Goal: Information Seeking & Learning: Learn about a topic

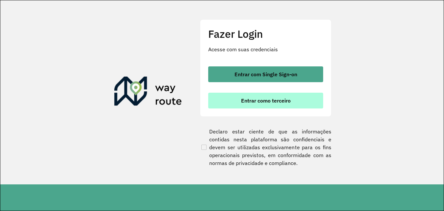
click at [267, 104] on button "Entrar como terceiro" at bounding box center [265, 101] width 115 height 16
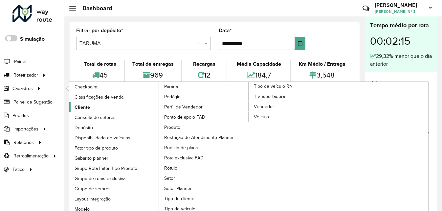
click at [94, 110] on link "Cliente" at bounding box center [114, 107] width 90 height 10
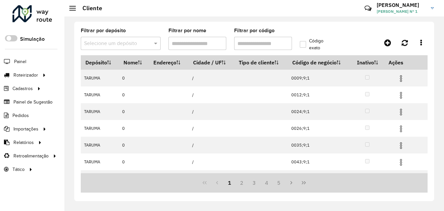
click at [115, 46] on input "text" at bounding box center [114, 44] width 60 height 8
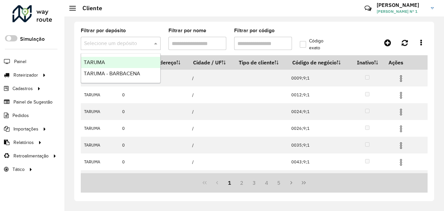
click at [113, 63] on div "TARUMA" at bounding box center [120, 62] width 79 height 11
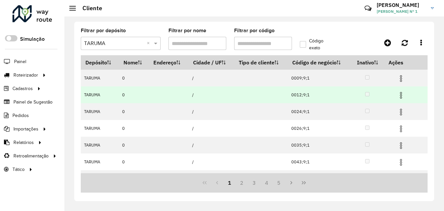
scroll to position [98, 0]
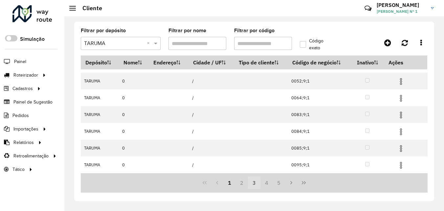
click at [255, 181] on button "3" at bounding box center [254, 182] width 12 height 12
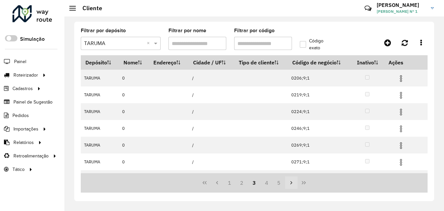
click at [294, 184] on icon "Next Page" at bounding box center [291, 182] width 5 height 5
click at [302, 183] on icon "Last Page" at bounding box center [303, 182] width 5 height 5
click at [289, 183] on div "38 39 40 41 42" at bounding box center [254, 182] width 347 height 19
click at [275, 183] on button "42" at bounding box center [279, 182] width 12 height 12
click at [265, 183] on button "41" at bounding box center [266, 182] width 12 height 12
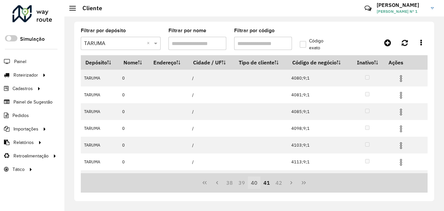
click at [257, 183] on button "40" at bounding box center [254, 182] width 12 height 12
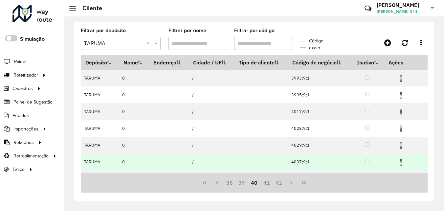
scroll to position [98, 0]
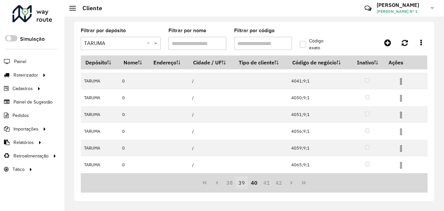
click at [244, 186] on button "39" at bounding box center [241, 182] width 12 height 12
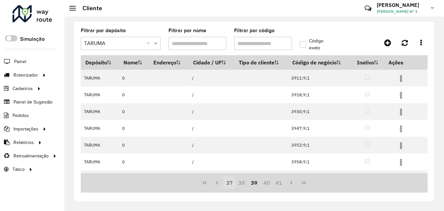
click at [231, 188] on button "37" at bounding box center [229, 182] width 12 height 12
click at [237, 185] on button "36" at bounding box center [241, 182] width 12 height 12
click at [234, 184] on button "34" at bounding box center [229, 182] width 12 height 12
click at [234, 184] on button "30" at bounding box center [229, 182] width 12 height 12
click at [234, 184] on button "28" at bounding box center [229, 182] width 12 height 12
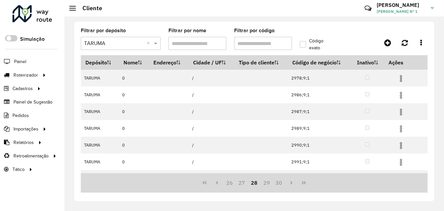
click at [234, 184] on button "26" at bounding box center [229, 182] width 12 height 12
click at [234, 184] on button "22" at bounding box center [229, 182] width 12 height 12
click at [234, 184] on button "20" at bounding box center [229, 182] width 12 height 12
click at [234, 184] on button "16" at bounding box center [229, 182] width 12 height 12
click at [234, 184] on button "14" at bounding box center [229, 182] width 12 height 12
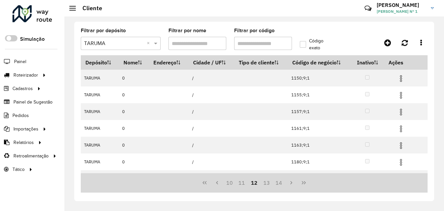
click at [233, 183] on button "10" at bounding box center [229, 182] width 12 height 12
click at [233, 183] on button "8" at bounding box center [229, 182] width 12 height 12
click at [233, 183] on button "6" at bounding box center [229, 182] width 12 height 12
click at [233, 183] on button "2" at bounding box center [229, 182] width 12 height 12
click at [233, 183] on button "1" at bounding box center [229, 182] width 12 height 12
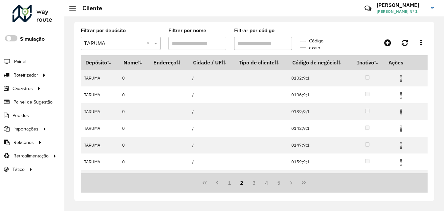
click at [233, 183] on button "1" at bounding box center [229, 182] width 12 height 12
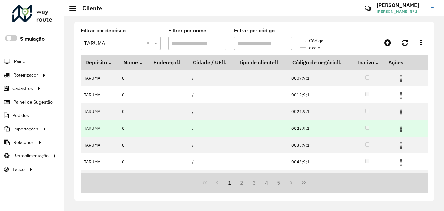
scroll to position [98, 0]
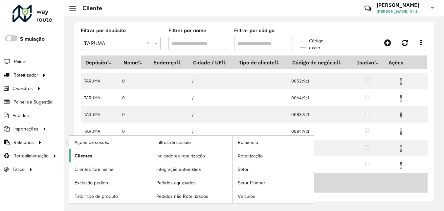
click at [83, 158] on span "Clientes" at bounding box center [84, 155] width 18 height 7
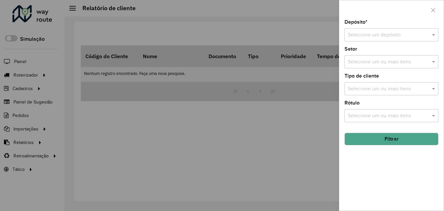
click at [361, 33] on input "text" at bounding box center [385, 35] width 74 height 8
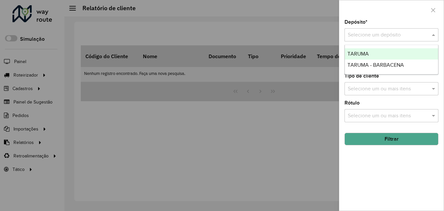
click at [365, 51] on span "TARUMA" at bounding box center [357, 54] width 21 height 6
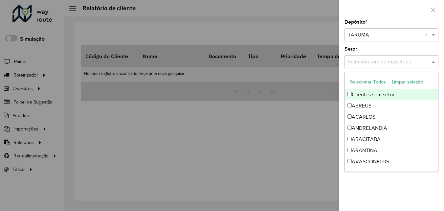
click at [365, 65] on input "text" at bounding box center [388, 62] width 84 height 8
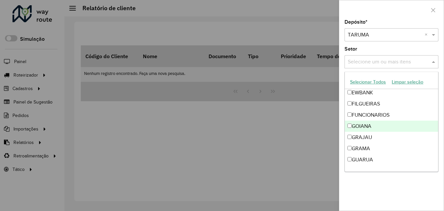
scroll to position [591, 0]
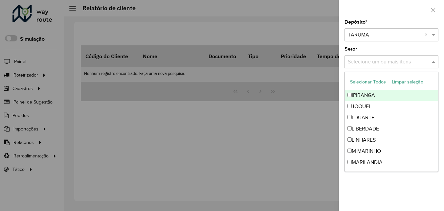
click at [373, 47] on div "Setor Selecione um ou mais itens" at bounding box center [391, 58] width 94 height 22
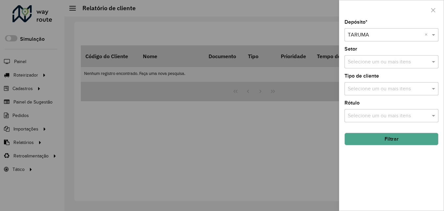
click at [375, 89] on input "text" at bounding box center [388, 89] width 84 height 8
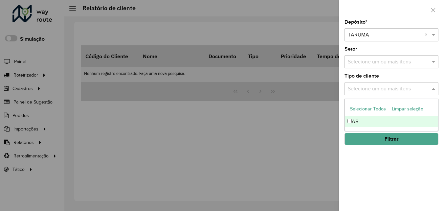
click at [364, 159] on div "Depósito * Selecione um depósito × TARUMA × Setor Selecione um ou mais itens Ti…" at bounding box center [391, 115] width 104 height 191
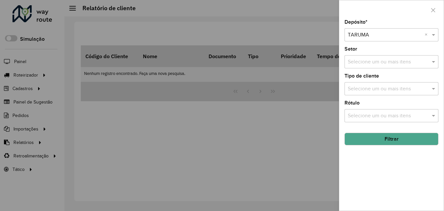
click at [366, 112] on input "text" at bounding box center [388, 116] width 84 height 8
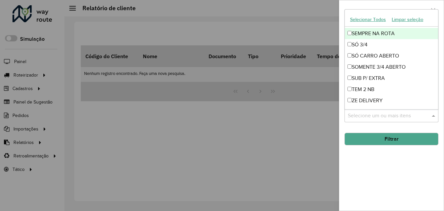
scroll to position [66, 0]
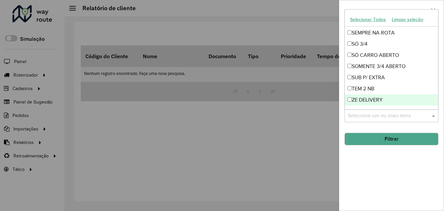
click at [379, 159] on div "Depósito * Selecione um depósito × TARUMA × Setor Selecione um ou mais itens Ti…" at bounding box center [391, 115] width 104 height 191
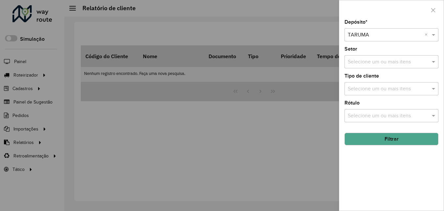
click at [376, 138] on button "Filtrar" at bounding box center [391, 139] width 94 height 12
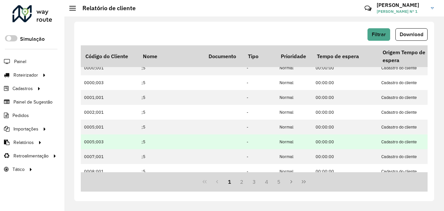
scroll to position [201, 0]
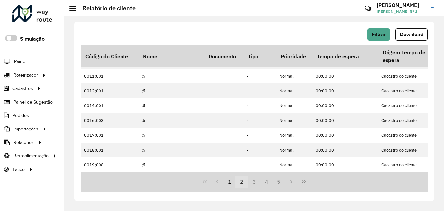
click at [243, 182] on button "2" at bounding box center [241, 181] width 12 height 12
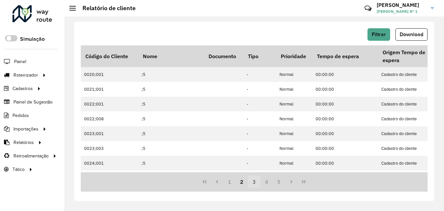
click at [256, 182] on button "3" at bounding box center [254, 181] width 12 height 12
click at [269, 183] on button "4" at bounding box center [266, 181] width 12 height 12
click at [275, 183] on button "6" at bounding box center [279, 181] width 12 height 12
click at [275, 183] on button "8" at bounding box center [279, 181] width 12 height 12
click at [275, 183] on button "12" at bounding box center [279, 181] width 12 height 12
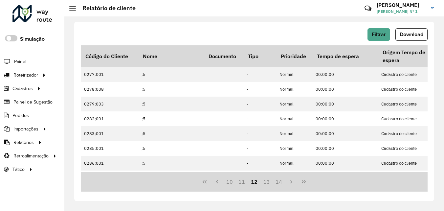
click at [275, 183] on button "14" at bounding box center [279, 181] width 12 height 12
click at [275, 183] on button "16" at bounding box center [279, 181] width 12 height 12
click at [275, 183] on button "18" at bounding box center [279, 181] width 12 height 12
click at [275, 183] on button "22" at bounding box center [279, 181] width 12 height 12
click at [275, 183] on button "24" at bounding box center [279, 181] width 12 height 12
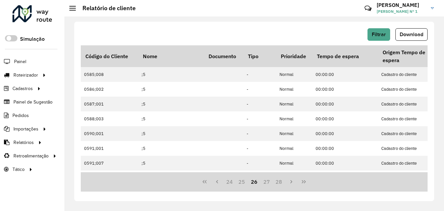
click at [275, 183] on button "28" at bounding box center [279, 181] width 12 height 12
click at [275, 183] on button "30" at bounding box center [279, 181] width 12 height 12
click at [275, 183] on button "34" at bounding box center [279, 181] width 12 height 12
click at [275, 183] on button "36" at bounding box center [279, 181] width 12 height 12
click at [275, 183] on button "38" at bounding box center [279, 181] width 12 height 12
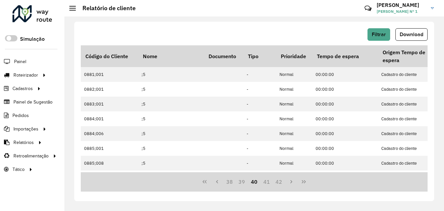
click at [275, 183] on button "42" at bounding box center [279, 181] width 12 height 12
click at [275, 183] on button "44" at bounding box center [279, 181] width 12 height 12
click at [275, 183] on button "48" at bounding box center [279, 181] width 12 height 12
click at [275, 183] on button "50" at bounding box center [279, 181] width 12 height 12
click at [275, 183] on button "54" at bounding box center [279, 181] width 12 height 12
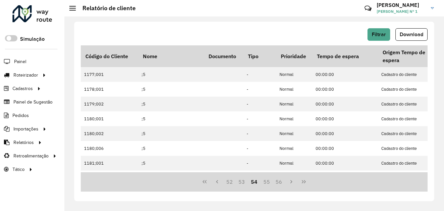
click at [275, 183] on button "56" at bounding box center [279, 181] width 12 height 12
click at [275, 183] on button "58" at bounding box center [279, 181] width 12 height 12
click at [275, 183] on button "62" at bounding box center [279, 181] width 12 height 12
click at [275, 183] on button "64" at bounding box center [279, 181] width 12 height 12
click at [275, 183] on button "68" at bounding box center [279, 181] width 12 height 12
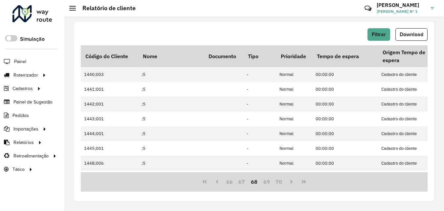
click at [275, 183] on button "70" at bounding box center [279, 181] width 12 height 12
click at [275, 183] on button "72" at bounding box center [279, 181] width 12 height 12
click at [275, 183] on button "76" at bounding box center [279, 181] width 12 height 12
click at [275, 183] on button "78" at bounding box center [279, 181] width 12 height 12
click at [275, 183] on button "80" at bounding box center [279, 181] width 12 height 12
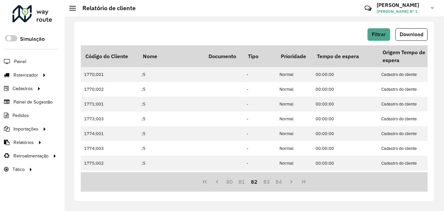
click at [275, 183] on button "84" at bounding box center [279, 181] width 12 height 12
click at [275, 183] on button "86" at bounding box center [279, 181] width 12 height 12
click at [275, 183] on button "88" at bounding box center [279, 181] width 12 height 12
click at [278, 184] on button "92" at bounding box center [279, 181] width 12 height 12
click at [279, 182] on button "96" at bounding box center [279, 181] width 12 height 12
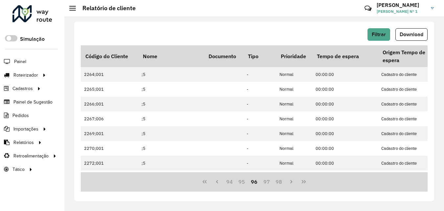
click at [280, 182] on button "98" at bounding box center [279, 181] width 12 height 12
click at [281, 182] on button "100" at bounding box center [279, 181] width 12 height 12
click at [281, 182] on button "102" at bounding box center [279, 181] width 12 height 12
click at [281, 182] on button "106" at bounding box center [279, 181] width 12 height 12
click at [281, 182] on button "108" at bounding box center [279, 181] width 12 height 12
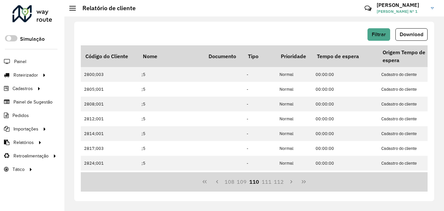
click at [281, 182] on button "112" at bounding box center [279, 181] width 12 height 12
click at [281, 182] on button "114" at bounding box center [279, 181] width 12 height 12
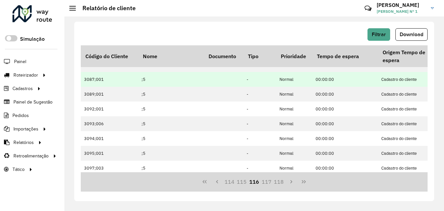
scroll to position [131, 0]
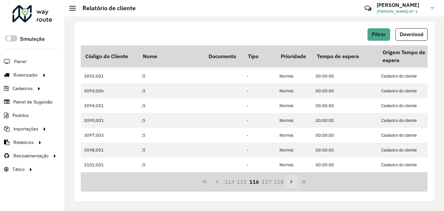
click at [296, 183] on button "Next Page" at bounding box center [291, 181] width 12 height 12
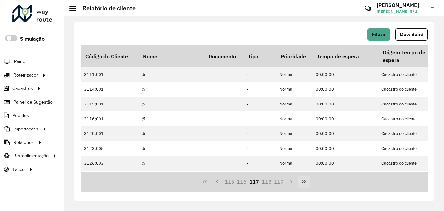
click at [301, 181] on icon "Last Page" at bounding box center [303, 181] width 5 height 5
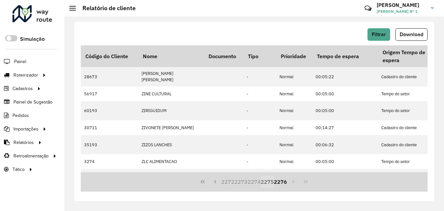
click at [266, 182] on button "2275" at bounding box center [267, 181] width 13 height 12
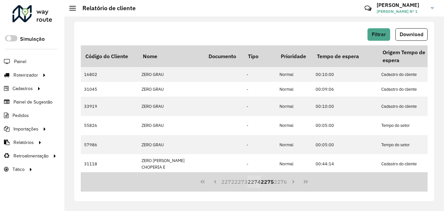
click at [257, 182] on button "2274" at bounding box center [254, 181] width 13 height 12
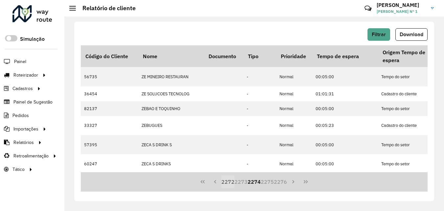
click at [231, 182] on button "2272" at bounding box center [227, 181] width 13 height 12
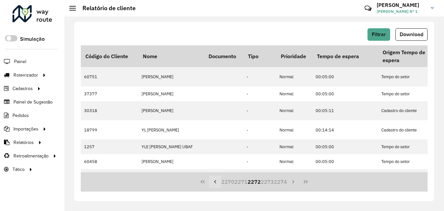
click at [221, 180] on button "Previous Page" at bounding box center [215, 181] width 12 height 12
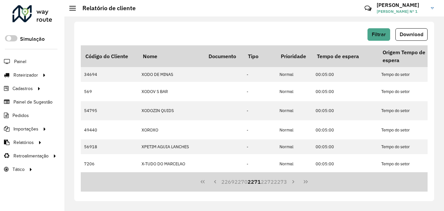
click at [205, 181] on icon "First Page" at bounding box center [202, 181] width 5 height 5
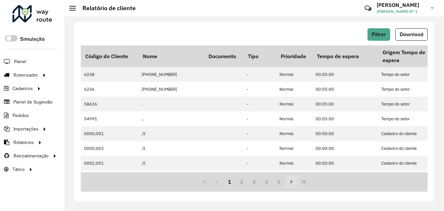
click at [297, 182] on button "Next Page" at bounding box center [291, 181] width 12 height 12
click at [296, 182] on button "Next Page" at bounding box center [291, 181] width 12 height 12
click at [295, 182] on button "Next Page" at bounding box center [291, 181] width 12 height 12
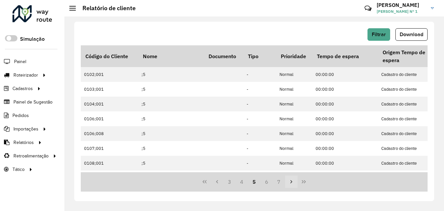
click at [295, 182] on button "Next Page" at bounding box center [291, 181] width 12 height 12
click at [295, 183] on button "Next Page" at bounding box center [291, 181] width 12 height 12
click at [294, 183] on button "Next Page" at bounding box center [291, 181] width 12 height 12
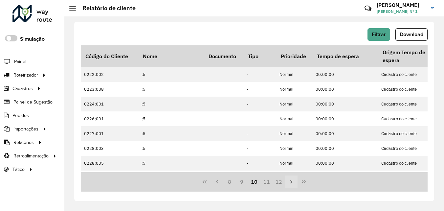
click at [294, 183] on icon "Next Page" at bounding box center [291, 181] width 5 height 5
click at [293, 183] on icon "Next Page" at bounding box center [291, 181] width 5 height 5
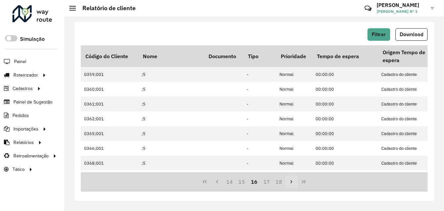
click at [293, 183] on icon "Next Page" at bounding box center [291, 181] width 5 height 5
click at [292, 183] on icon "Next Page" at bounding box center [291, 181] width 5 height 5
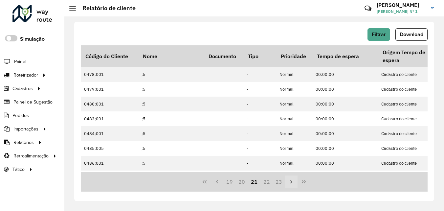
click at [292, 183] on icon "Next Page" at bounding box center [291, 181] width 5 height 5
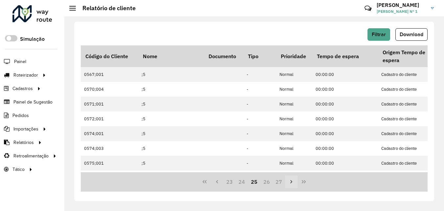
click at [292, 183] on icon "Next Page" at bounding box center [291, 181] width 5 height 5
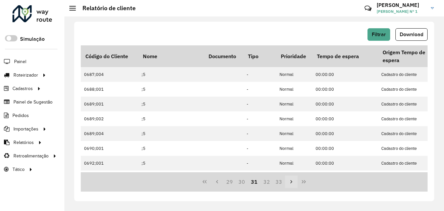
click at [292, 183] on icon "Next Page" at bounding box center [291, 181] width 5 height 5
click at [292, 182] on icon "Next Page" at bounding box center [291, 181] width 5 height 5
click at [292, 182] on icon "Next Page" at bounding box center [291, 181] width 2 height 3
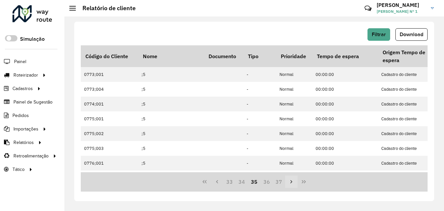
click at [292, 182] on icon "Next Page" at bounding box center [291, 181] width 2 height 3
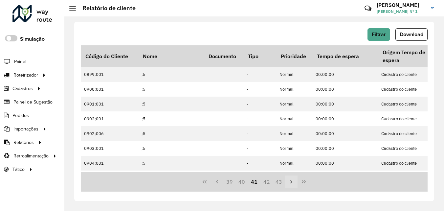
click at [292, 182] on icon "Next Page" at bounding box center [291, 181] width 2 height 3
click at [291, 182] on icon "Next Page" at bounding box center [291, 181] width 2 height 3
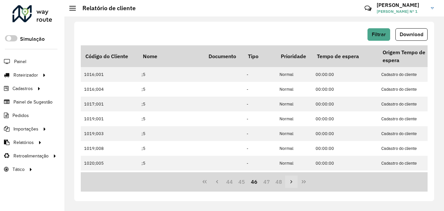
click at [291, 182] on icon "Next Page" at bounding box center [291, 181] width 2 height 3
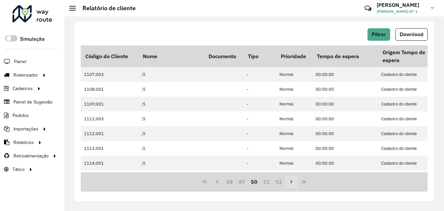
click at [290, 182] on icon "Next Page" at bounding box center [291, 181] width 5 height 5
click at [405, 35] on span "Download" at bounding box center [412, 35] width 24 height 6
